Goal: Transaction & Acquisition: Subscribe to service/newsletter

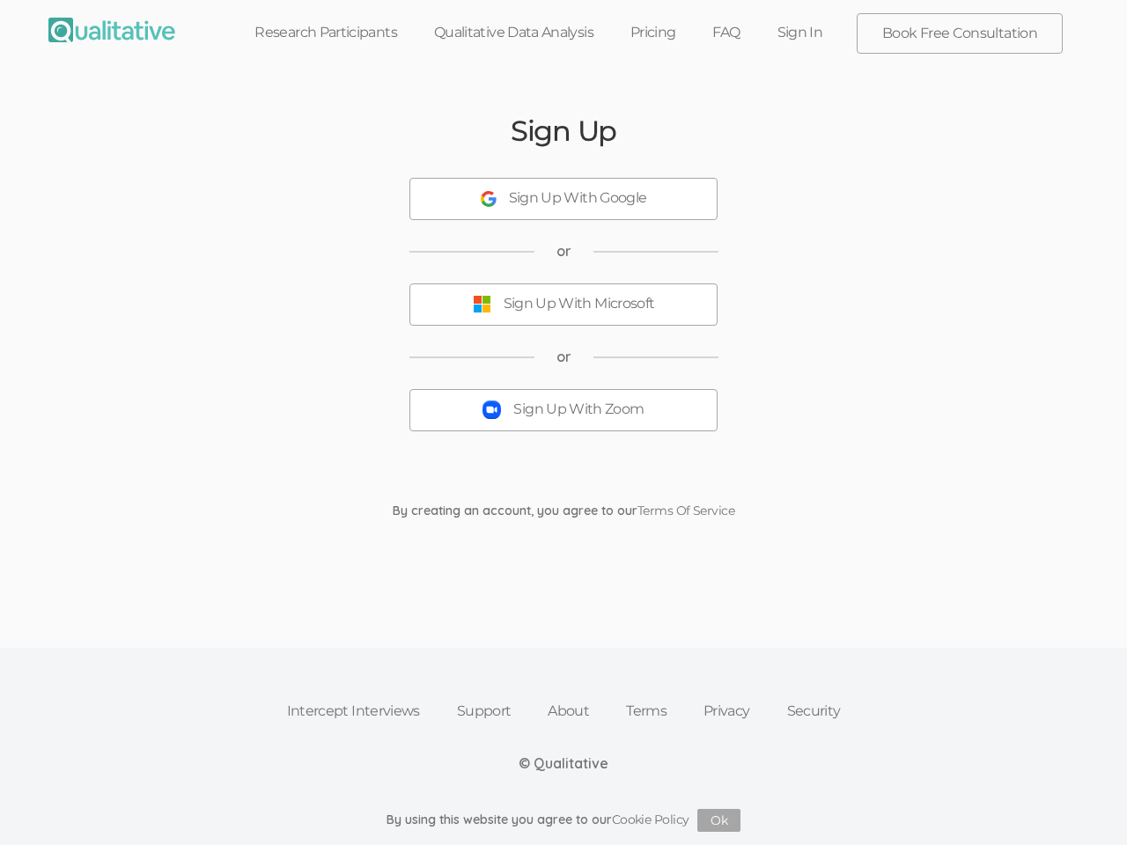
click at [563, 422] on button "Sign Up With Zoom" at bounding box center [563, 410] width 308 height 42
click at [563, 199] on div "Sign Up With Google" at bounding box center [578, 198] width 138 height 20
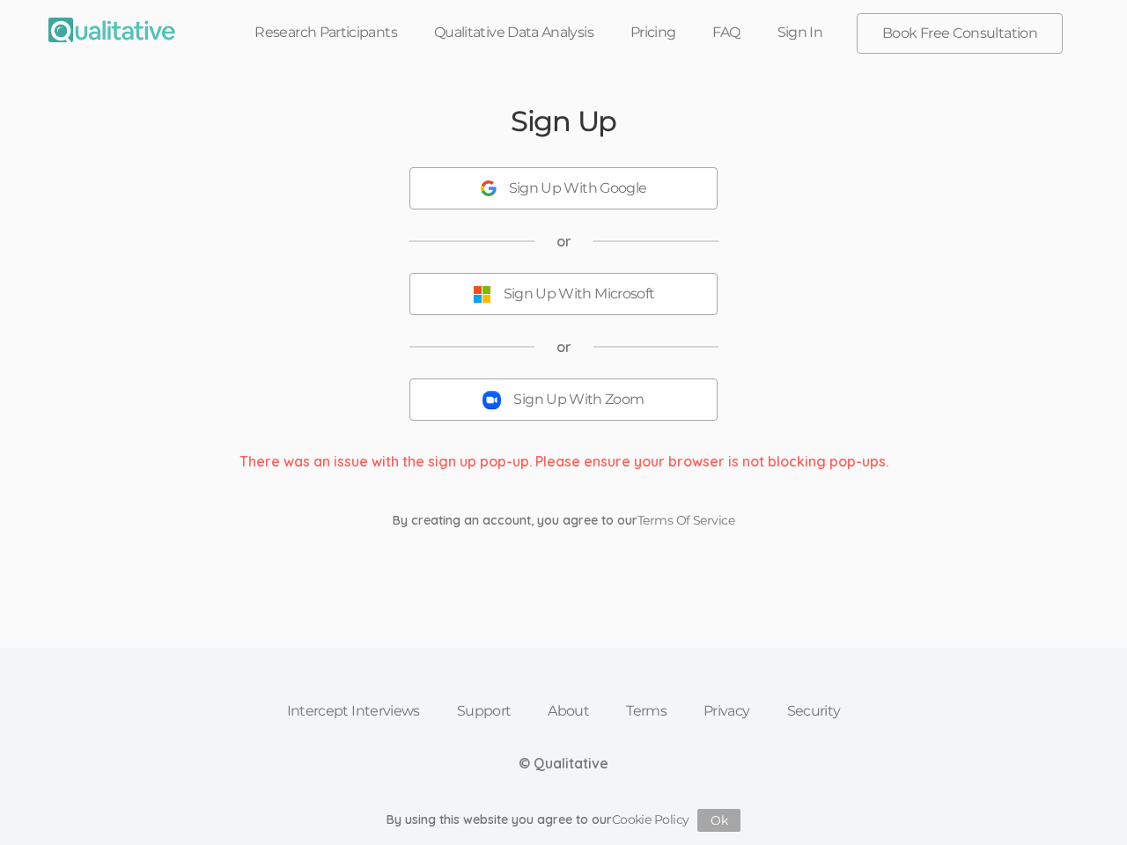
click at [563, 305] on button "Sign Up With Microsoft" at bounding box center [563, 294] width 308 height 42
click at [563, 410] on button "Sign Up With Zoom" at bounding box center [563, 399] width 308 height 42
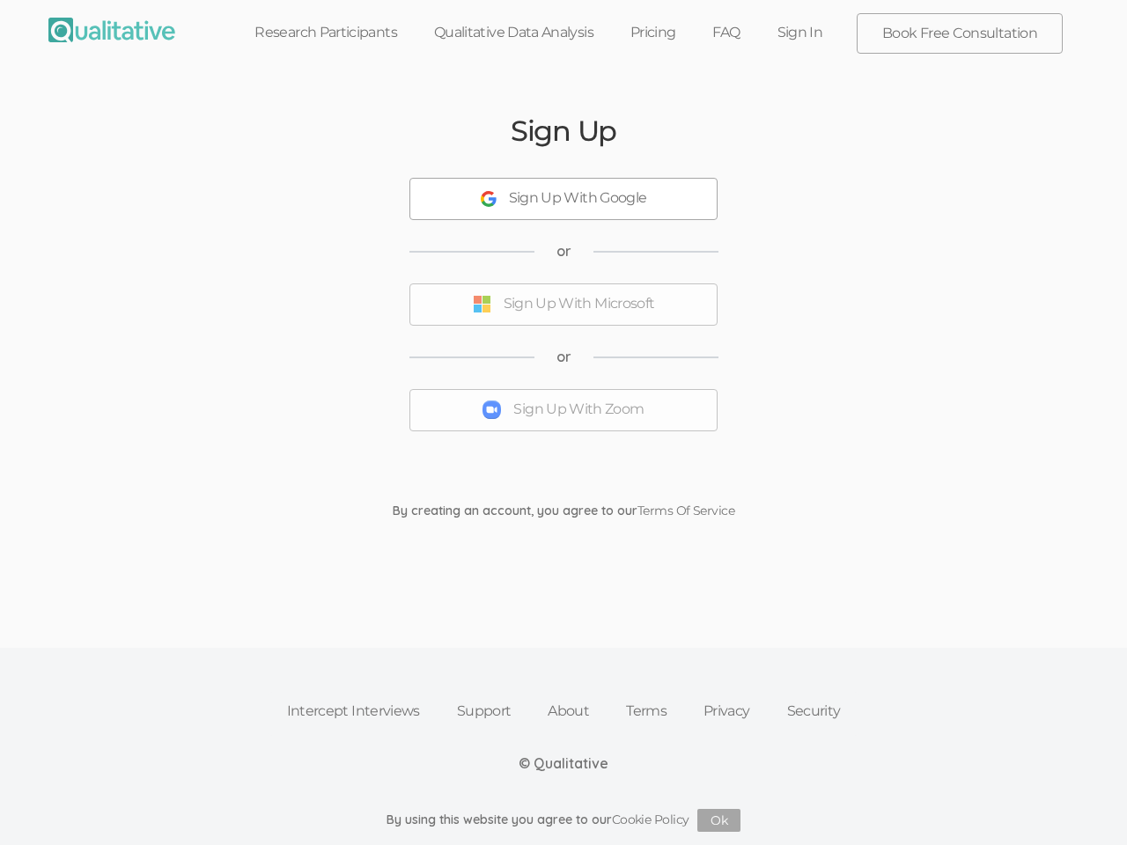
click at [719, 820] on button "Ok" at bounding box center [718, 820] width 43 height 23
